Goal: Information Seeking & Learning: Check status

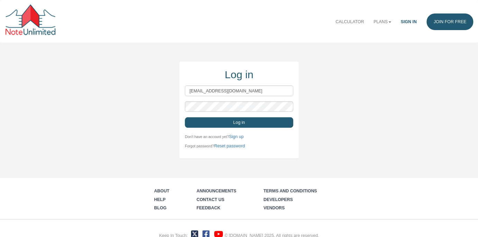
type input "[EMAIL_ADDRESS][DOMAIN_NAME]"
click at [238, 122] on button "Log in" at bounding box center [239, 122] width 108 height 10
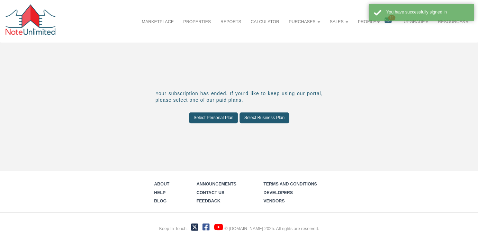
click at [387, 21] on div "You have successfully signed in" at bounding box center [421, 13] width 105 height 19
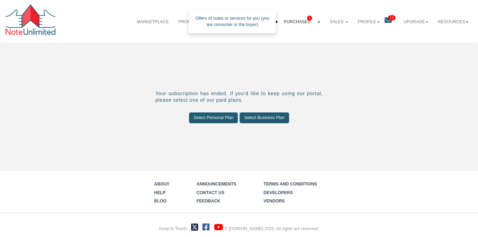
click at [308, 18] on span "1" at bounding box center [309, 18] width 5 height 5
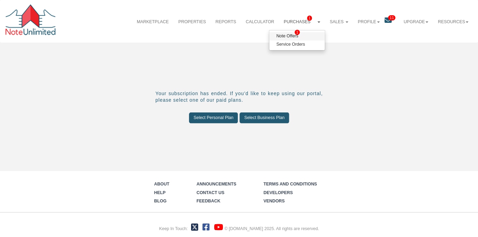
click at [288, 36] on link "Note Offers 1" at bounding box center [296, 36] width 55 height 8
click at [389, 21] on icon at bounding box center [387, 20] width 7 height 7
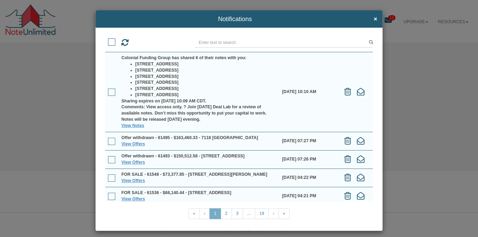
click at [402, 99] on div "Notifications ×" at bounding box center [239, 118] width 478 height 237
click at [375, 20] on span "×" at bounding box center [375, 19] width 3 height 7
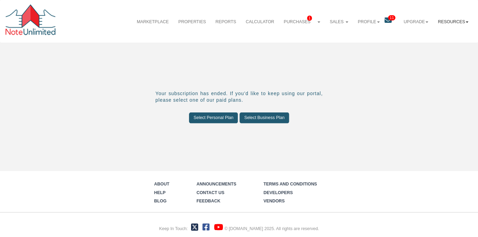
click at [457, 20] on link "Resources" at bounding box center [453, 22] width 40 height 17
click at [457, 21] on link "Resources" at bounding box center [453, 22] width 40 height 17
click at [376, 22] on link "Profile" at bounding box center [369, 22] width 32 height 17
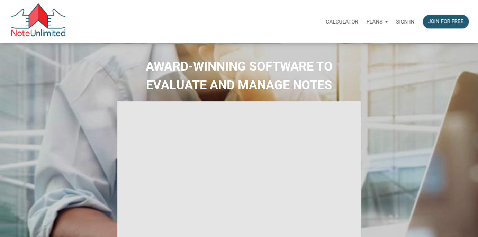
click at [405, 22] on p "Sign in" at bounding box center [405, 22] width 18 height 6
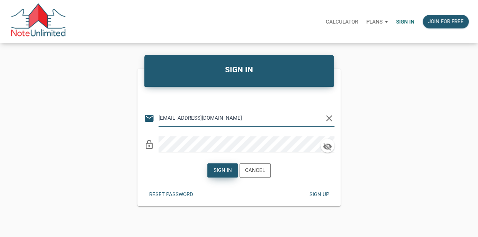
type input "lethasiddons@gmail.com"
click at [224, 167] on div "Sign in" at bounding box center [223, 171] width 18 height 8
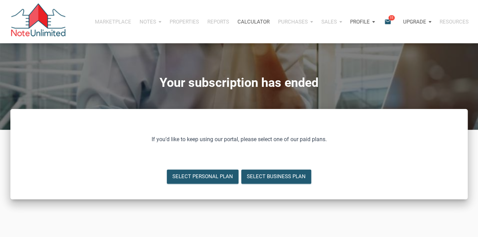
click at [390, 19] on span "11" at bounding box center [391, 18] width 6 height 6
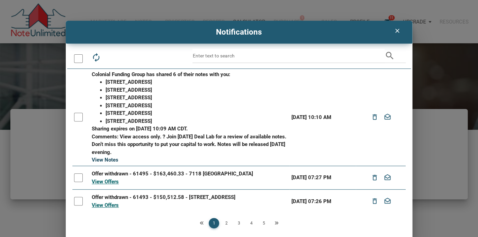
click at [113, 160] on link "View Notes" at bounding box center [105, 160] width 27 height 6
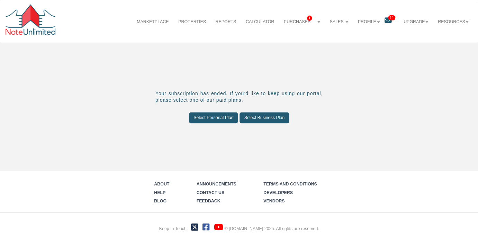
click at [388, 19] on span "11" at bounding box center [391, 17] width 7 height 5
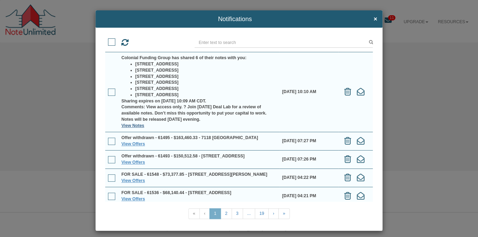
click at [136, 126] on link "View Notes" at bounding box center [133, 125] width 23 height 5
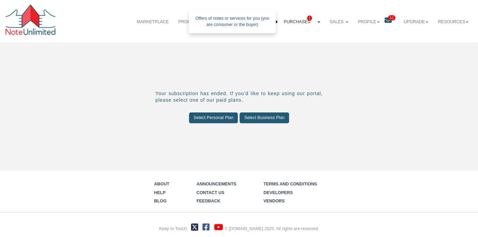
click at [301, 21] on link "Purchases 1" at bounding box center [302, 22] width 46 height 17
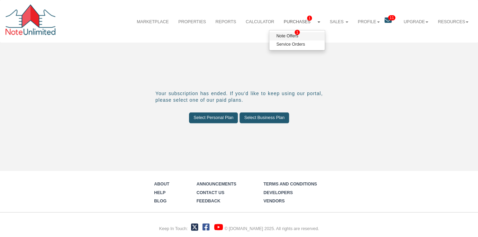
click at [294, 35] on link "Note Offers 1" at bounding box center [296, 36] width 55 height 8
click at [226, 119] on input "Select Personal Plan" at bounding box center [213, 118] width 49 height 10
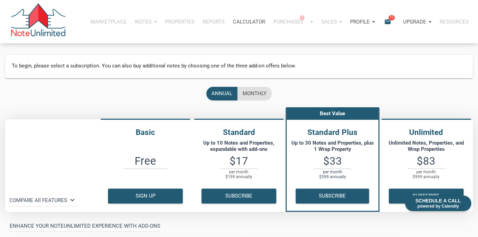
click at [391, 19] on span "11" at bounding box center [391, 18] width 6 height 6
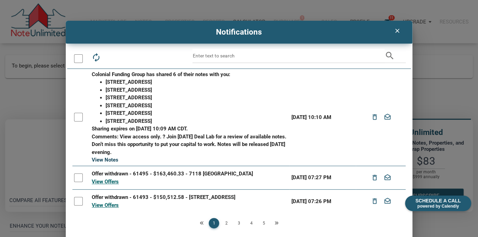
click at [107, 160] on link "View Notes" at bounding box center [105, 160] width 27 height 6
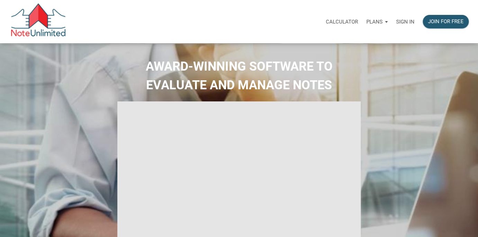
type input "Introduction to new features"
select select
click at [403, 21] on p "Sign in" at bounding box center [405, 22] width 18 height 6
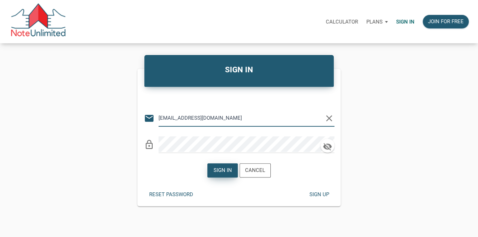
type input "lethasiddons@gmail.com"
click at [219, 166] on div "Sign in" at bounding box center [223, 171] width 30 height 14
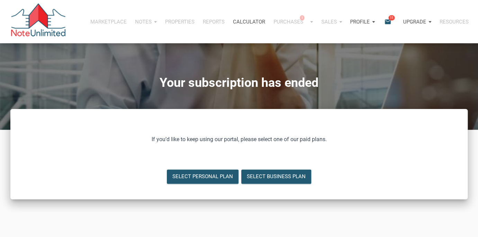
click at [387, 21] on icon "email" at bounding box center [388, 22] width 8 height 8
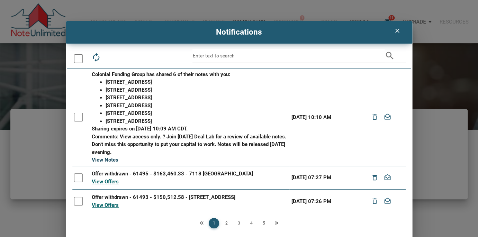
click at [103, 160] on link "View Notes" at bounding box center [105, 160] width 27 height 6
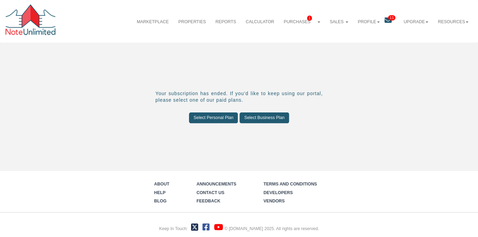
click at [391, 24] on link "11" at bounding box center [391, 22] width 15 height 16
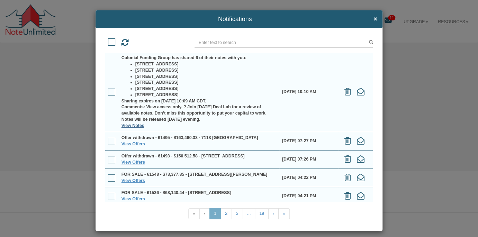
click at [130, 124] on link "View Notes" at bounding box center [133, 125] width 23 height 5
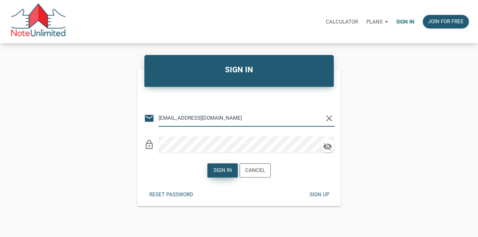
type input "[EMAIL_ADDRESS][DOMAIN_NAME]"
click at [227, 171] on div "Sign in" at bounding box center [223, 171] width 18 height 8
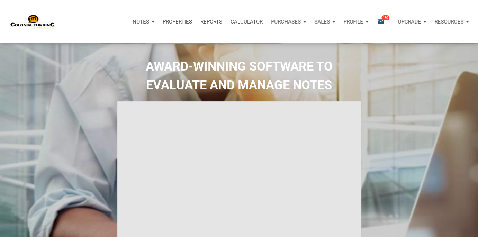
type input "Introduction to new features"
select select
click at [383, 19] on span "180" at bounding box center [386, 18] width 8 height 6
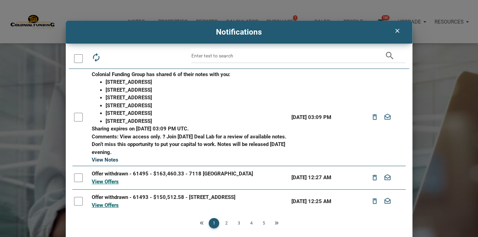
click at [110, 161] on link "View Notes" at bounding box center [105, 160] width 27 height 6
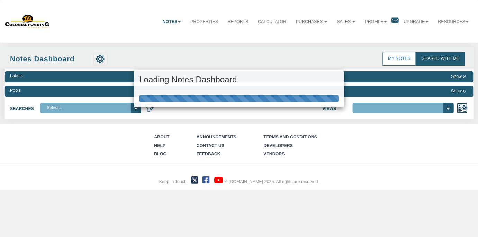
select select "316"
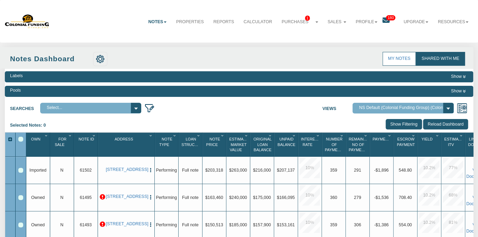
click at [387, 19] on span "180" at bounding box center [390, 17] width 9 height 5
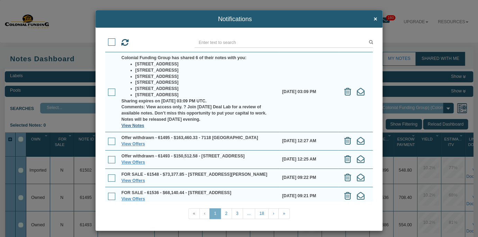
click at [133, 127] on link "View Notes" at bounding box center [133, 125] width 23 height 5
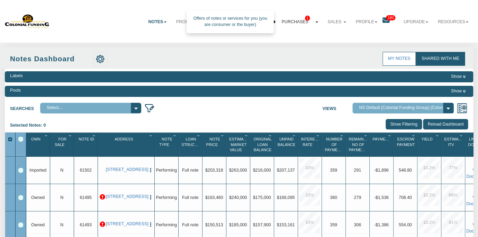
click at [305, 20] on span "1" at bounding box center [307, 18] width 5 height 5
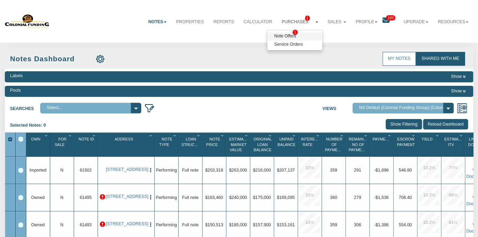
click at [288, 37] on link "Note Offers 1" at bounding box center [294, 36] width 55 height 8
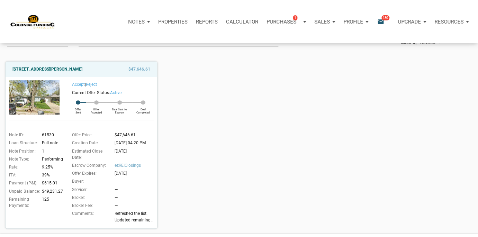
scroll to position [48, 0]
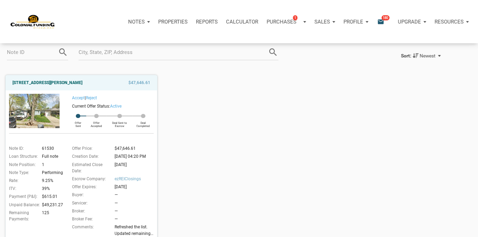
click at [380, 18] on div "Notifications email 180" at bounding box center [382, 21] width 21 height 21
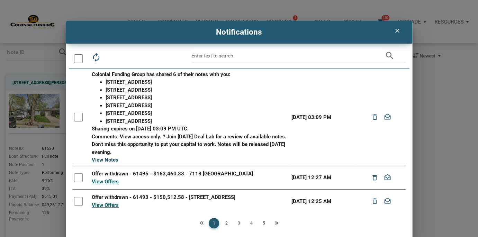
click at [102, 161] on link "View Notes" at bounding box center [105, 160] width 27 height 6
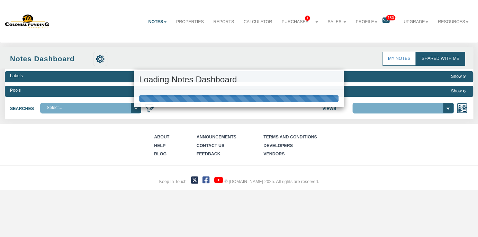
select select "316"
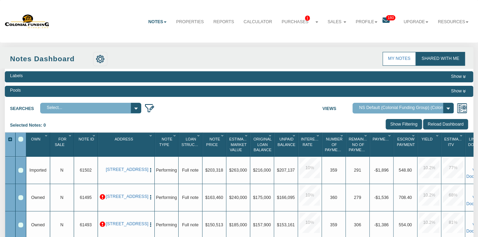
click at [387, 21] on icon at bounding box center [385, 20] width 7 height 7
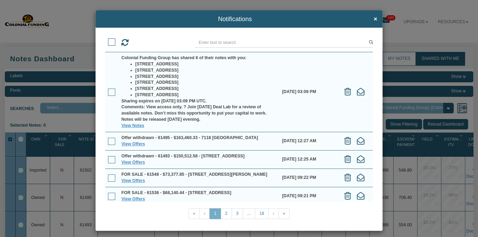
click at [112, 91] on span at bounding box center [111, 92] width 7 height 7
click at [108, 90] on input "checkbox" at bounding box center [108, 90] width 0 height 0
click at [136, 126] on link "View Notes" at bounding box center [133, 125] width 23 height 5
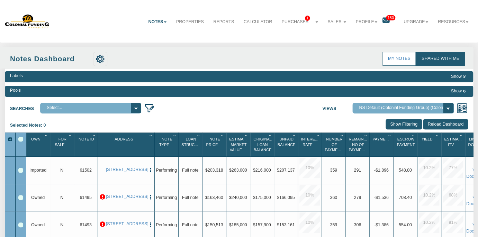
click at [389, 21] on link "180" at bounding box center [390, 22] width 17 height 16
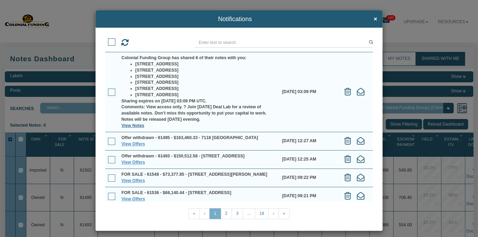
click at [130, 126] on link "View Notes" at bounding box center [133, 125] width 23 height 5
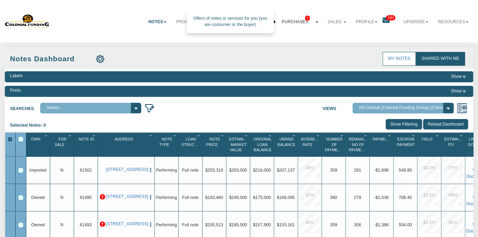
click at [314, 20] on link "Purchases 1" at bounding box center [300, 22] width 46 height 17
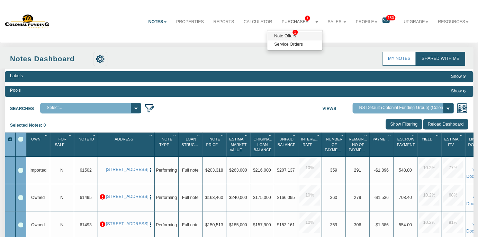
click at [280, 37] on link "Note Offers 1" at bounding box center [294, 36] width 55 height 8
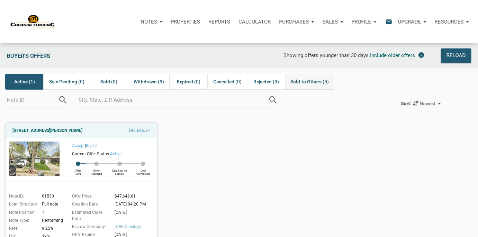
click at [316, 81] on span "Sold to Others (5)" at bounding box center [309, 82] width 38 height 8
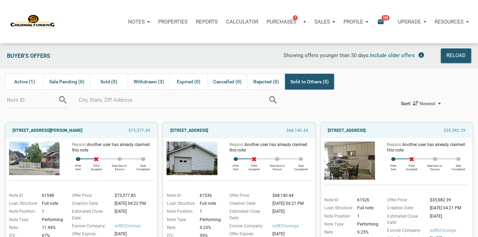
click at [182, 20] on p "Properties" at bounding box center [172, 22] width 29 height 6
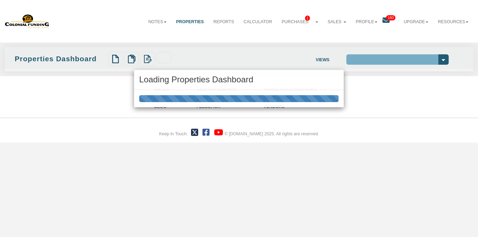
select select "138"
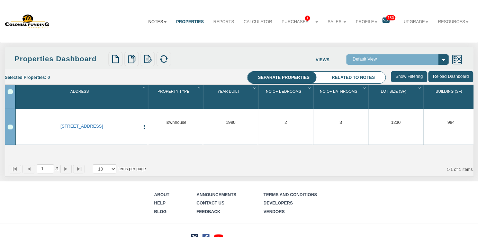
click at [165, 22] on b at bounding box center [165, 21] width 3 height 1
click at [142, 39] on link "Dashboard" at bounding box center [143, 36] width 55 height 8
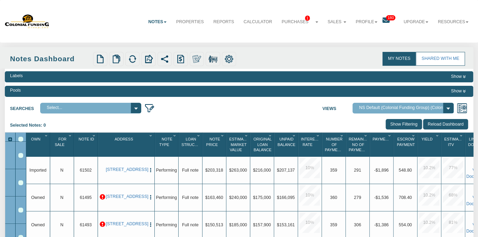
select select "316"
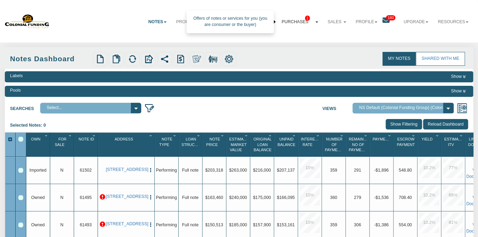
click at [299, 22] on link "Purchases 1" at bounding box center [300, 22] width 46 height 17
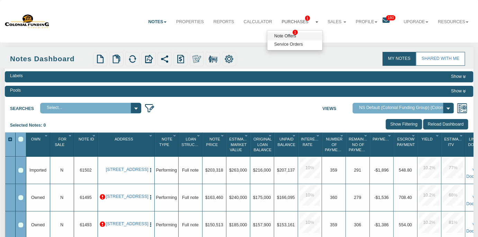
click at [293, 35] on link "Note Offers 1" at bounding box center [294, 36] width 55 height 8
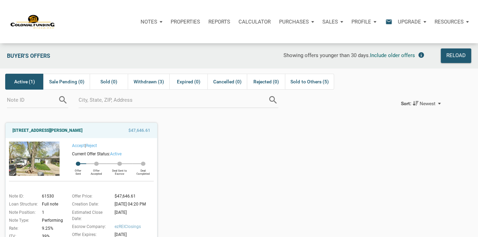
click at [390, 21] on icon "email" at bounding box center [389, 22] width 8 height 8
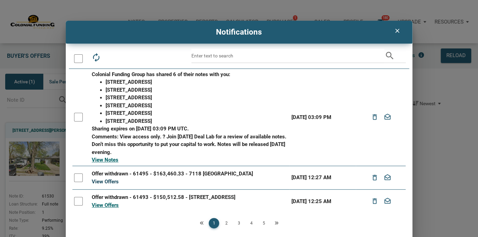
click at [112, 184] on link "View Offers" at bounding box center [105, 182] width 27 height 6
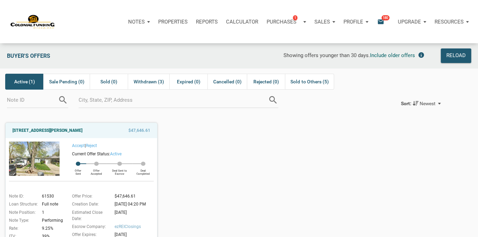
click at [145, 21] on div "Notes" at bounding box center [139, 21] width 30 height 21
click at [380, 20] on icon "email" at bounding box center [381, 22] width 8 height 8
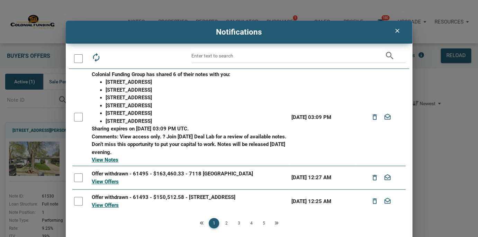
click at [397, 30] on icon "clear" at bounding box center [397, 30] width 8 height 7
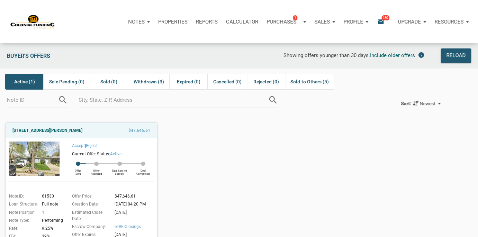
click at [365, 21] on div "Profile" at bounding box center [355, 21] width 33 height 21
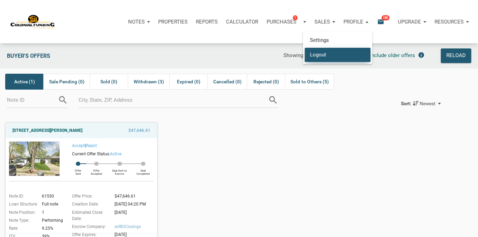
click at [330, 54] on link "Logout" at bounding box center [338, 54] width 66 height 14
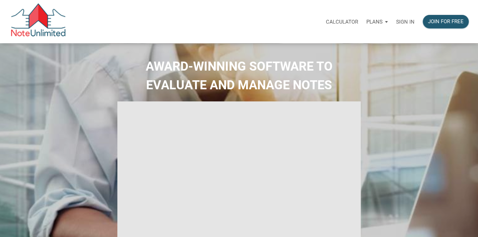
type input "Introduction to new features"
select select
click at [405, 21] on p "Sign in" at bounding box center [405, 22] width 18 height 6
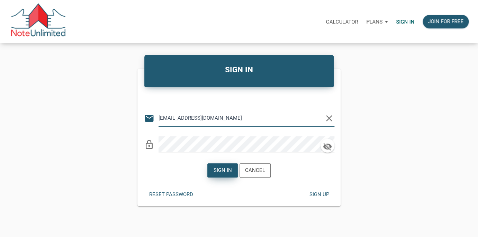
type input "lethasiddons@gmail.com"
click at [223, 169] on div "Sign in" at bounding box center [223, 171] width 18 height 8
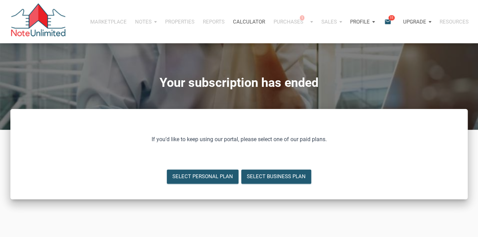
click at [385, 21] on icon "email" at bounding box center [388, 22] width 8 height 8
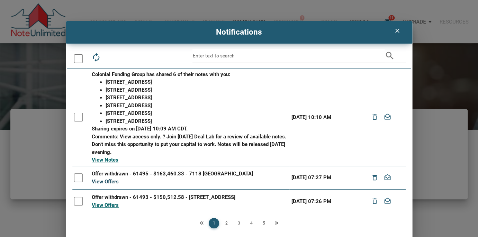
click at [100, 183] on link "View Offers" at bounding box center [105, 182] width 27 height 6
